Goal: Task Accomplishment & Management: Check status

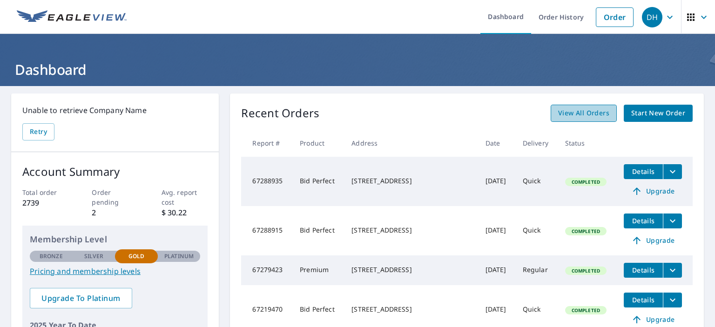
click at [576, 115] on span "View All Orders" at bounding box center [583, 114] width 51 height 12
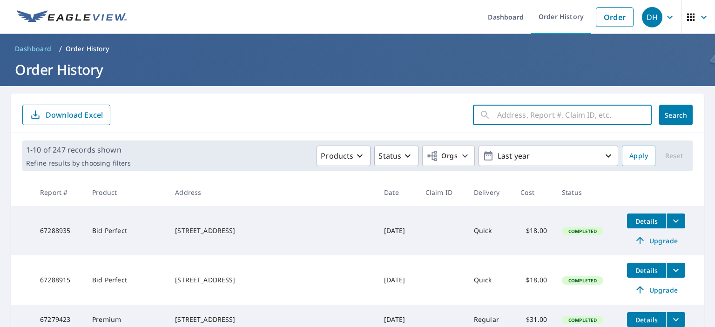
click at [518, 113] on input "text" at bounding box center [574, 115] width 155 height 26
click at [531, 112] on input "1173 [PERSON_NAME] Creek" at bounding box center [565, 115] width 137 height 26
type input "1173 [PERSON_NAME] Creek"
click at [667, 115] on span "Search" at bounding box center [676, 115] width 19 height 9
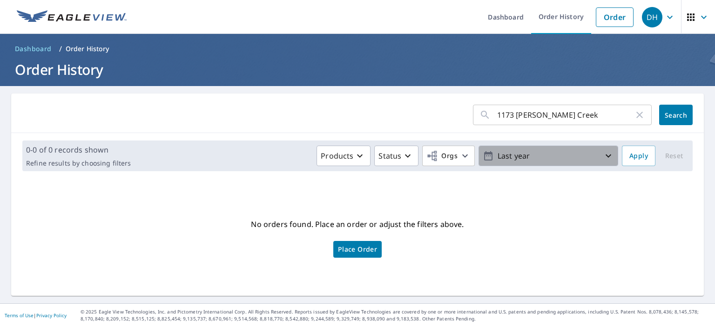
click at [603, 155] on icon "button" at bounding box center [608, 155] width 11 height 11
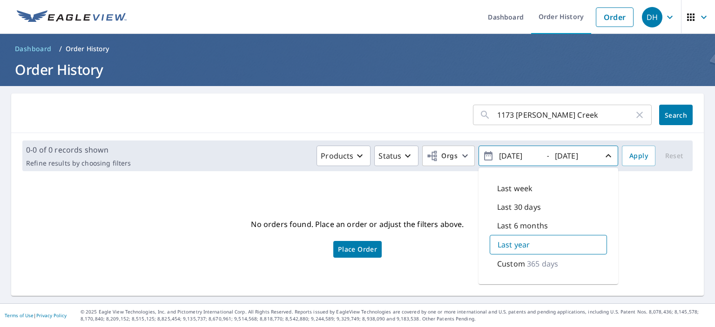
click at [508, 155] on input "[DATE]" at bounding box center [519, 156] width 46 height 15
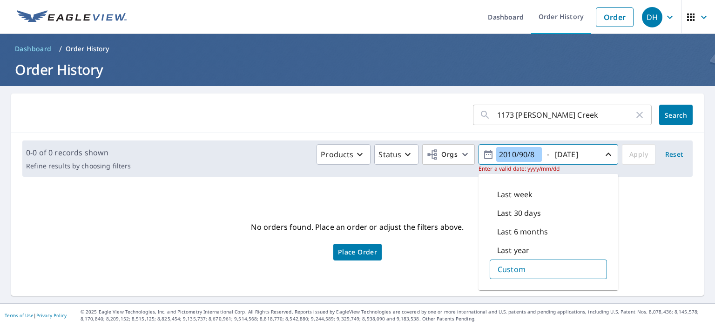
click at [520, 152] on input "2010/90/8" at bounding box center [519, 154] width 46 height 15
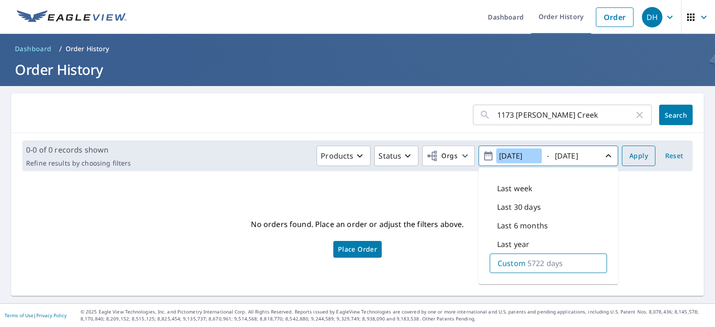
type input "[DATE]"
click at [634, 157] on span "Apply" at bounding box center [639, 156] width 19 height 12
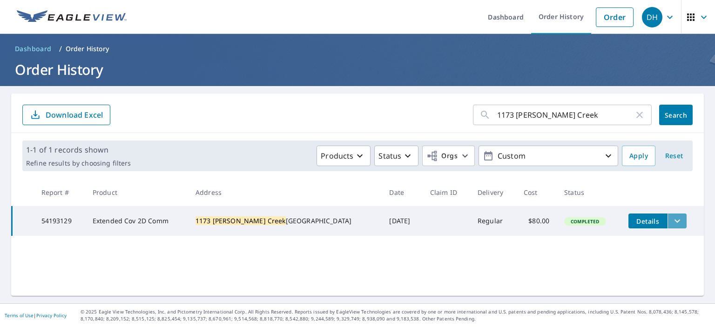
click at [672, 221] on icon "filesDropdownBtn-54193129" at bounding box center [677, 221] width 11 height 11
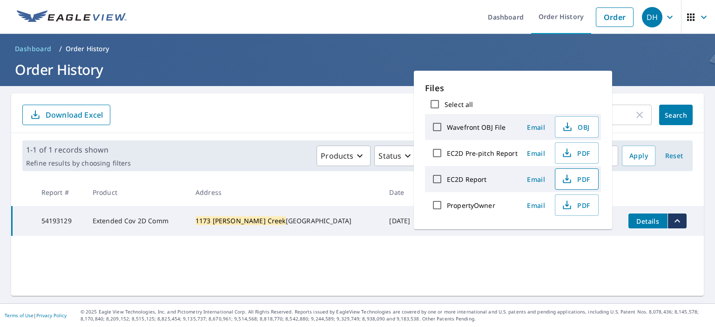
click at [578, 180] on span "PDF" at bounding box center [576, 179] width 30 height 11
